Goal: Communication & Community: Answer question/provide support

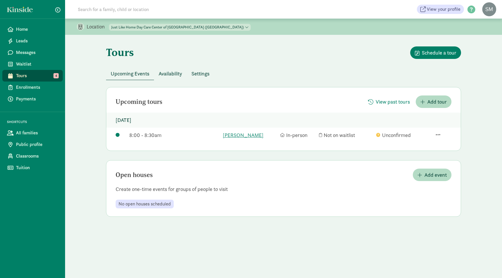
click at [18, 75] on span "Tours" at bounding box center [37, 75] width 42 height 7
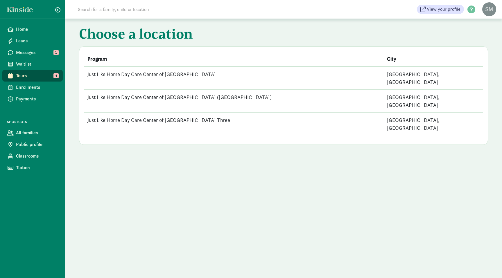
click at [127, 74] on td "Just Like Home Day Care Center of [GEOGRAPHIC_DATA]" at bounding box center [234, 78] width 300 height 23
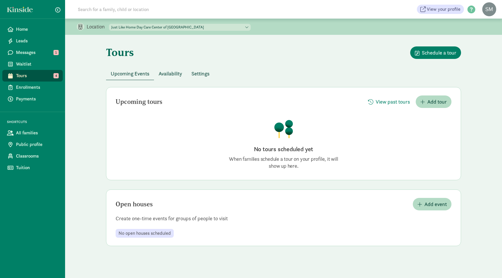
click at [166, 72] on span "Availability" at bounding box center [171, 74] width 24 height 8
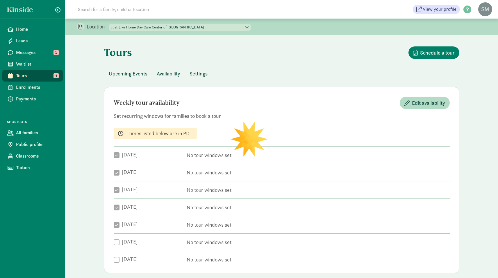
checkbox input "true"
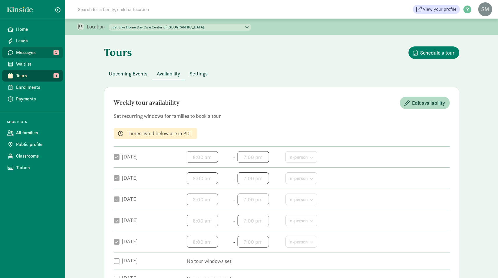
click at [27, 51] on span "Messages" at bounding box center [37, 52] width 42 height 7
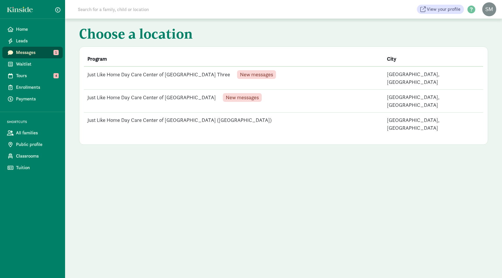
click at [121, 91] on td "Just Like Home Day Care Center of Lakewood Four New messages" at bounding box center [234, 101] width 300 height 23
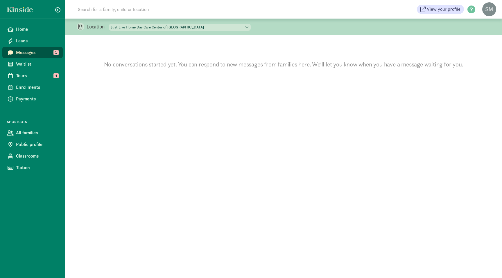
click at [37, 53] on span "Messages" at bounding box center [37, 52] width 42 height 7
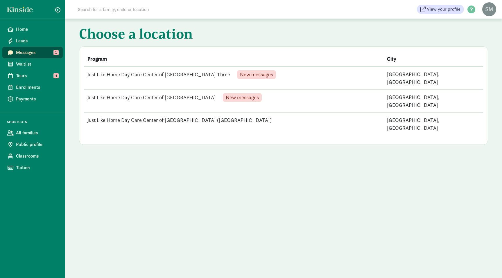
click at [144, 76] on td "Just Like Home Day Care Center of [GEOGRAPHIC_DATA] Three New messages" at bounding box center [234, 78] width 300 height 23
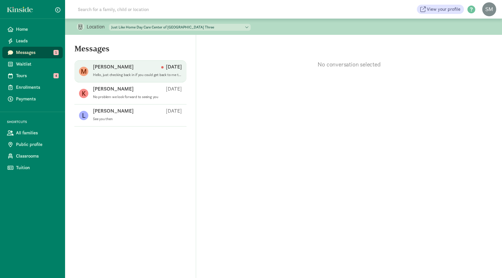
click at [113, 76] on p "Hello, just checking back in if you could get back to me that would be great!" at bounding box center [137, 75] width 89 height 5
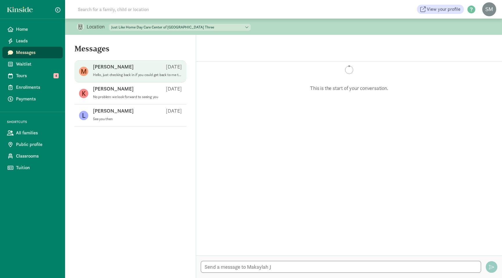
scroll to position [119, 0]
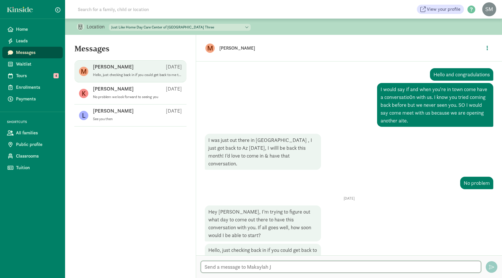
click at [272, 267] on textarea at bounding box center [341, 267] width 281 height 12
type textarea "Right now if we hire it will only be for swing shift right now. I have no full …"
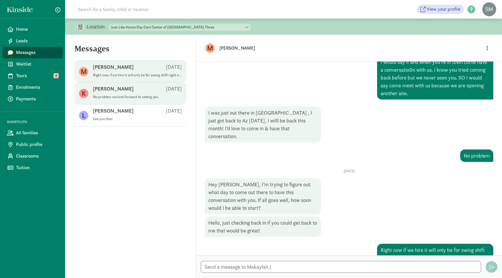
click at [112, 97] on p "No problem we look forward to seeing you" at bounding box center [137, 97] width 89 height 5
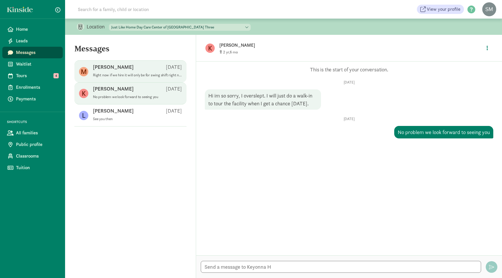
click at [106, 76] on p "Right now if we hire it will only be for swing shift right now. I have no full …" at bounding box center [137, 75] width 89 height 5
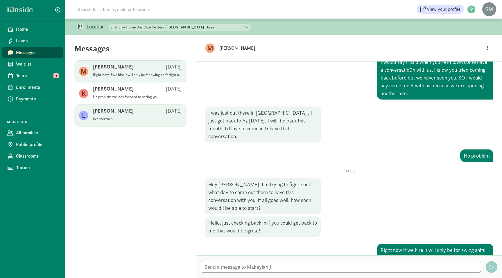
click at [118, 123] on span "[PERSON_NAME] [DATE] See you then" at bounding box center [137, 116] width 89 height 16
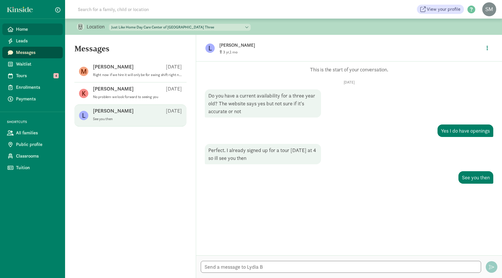
click at [21, 31] on span "Home" at bounding box center [37, 29] width 42 height 7
